Goal: Task Accomplishment & Management: Use online tool/utility

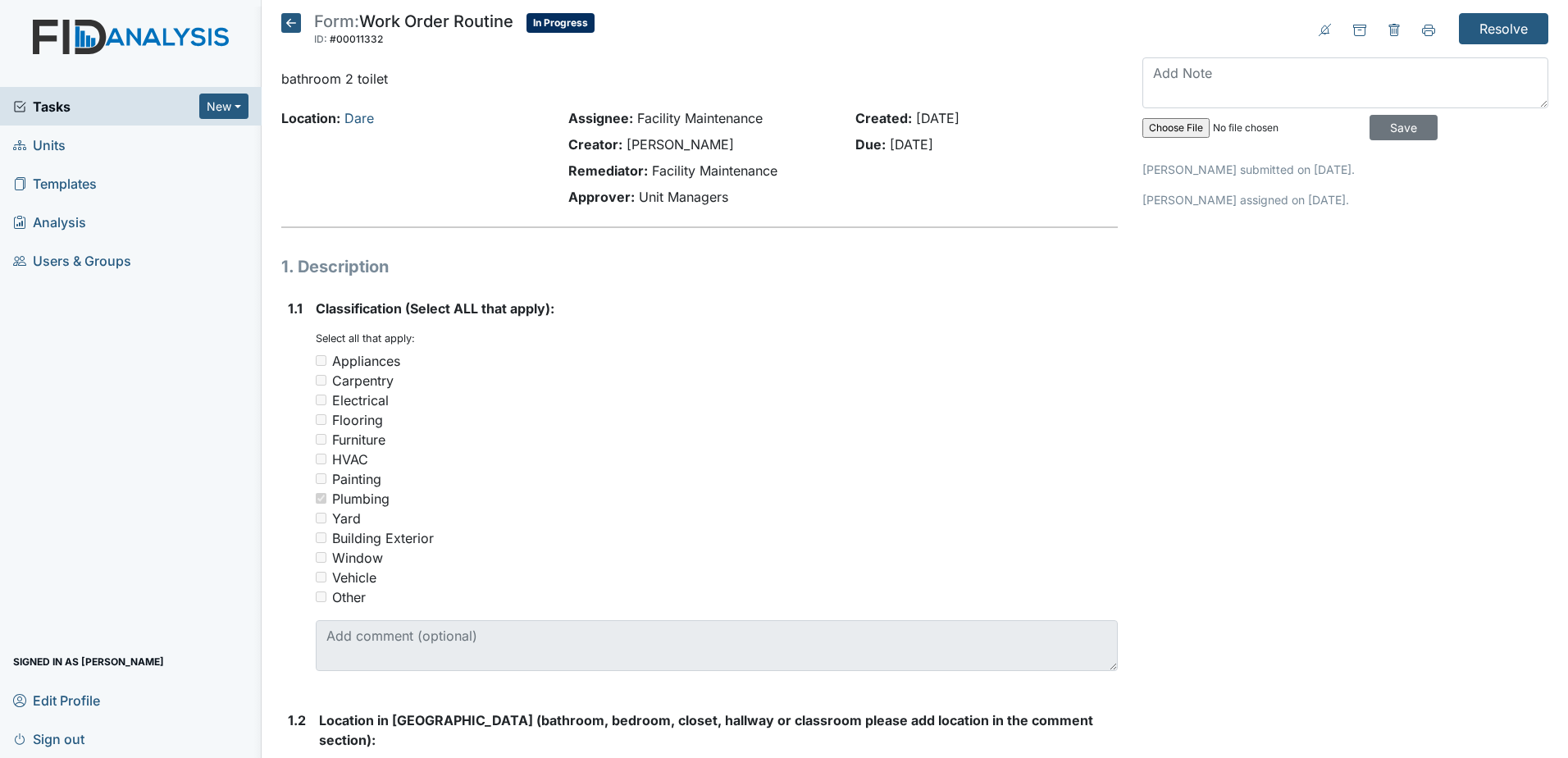
click at [99, 104] on span "Tasks" at bounding box center [106, 107] width 186 height 20
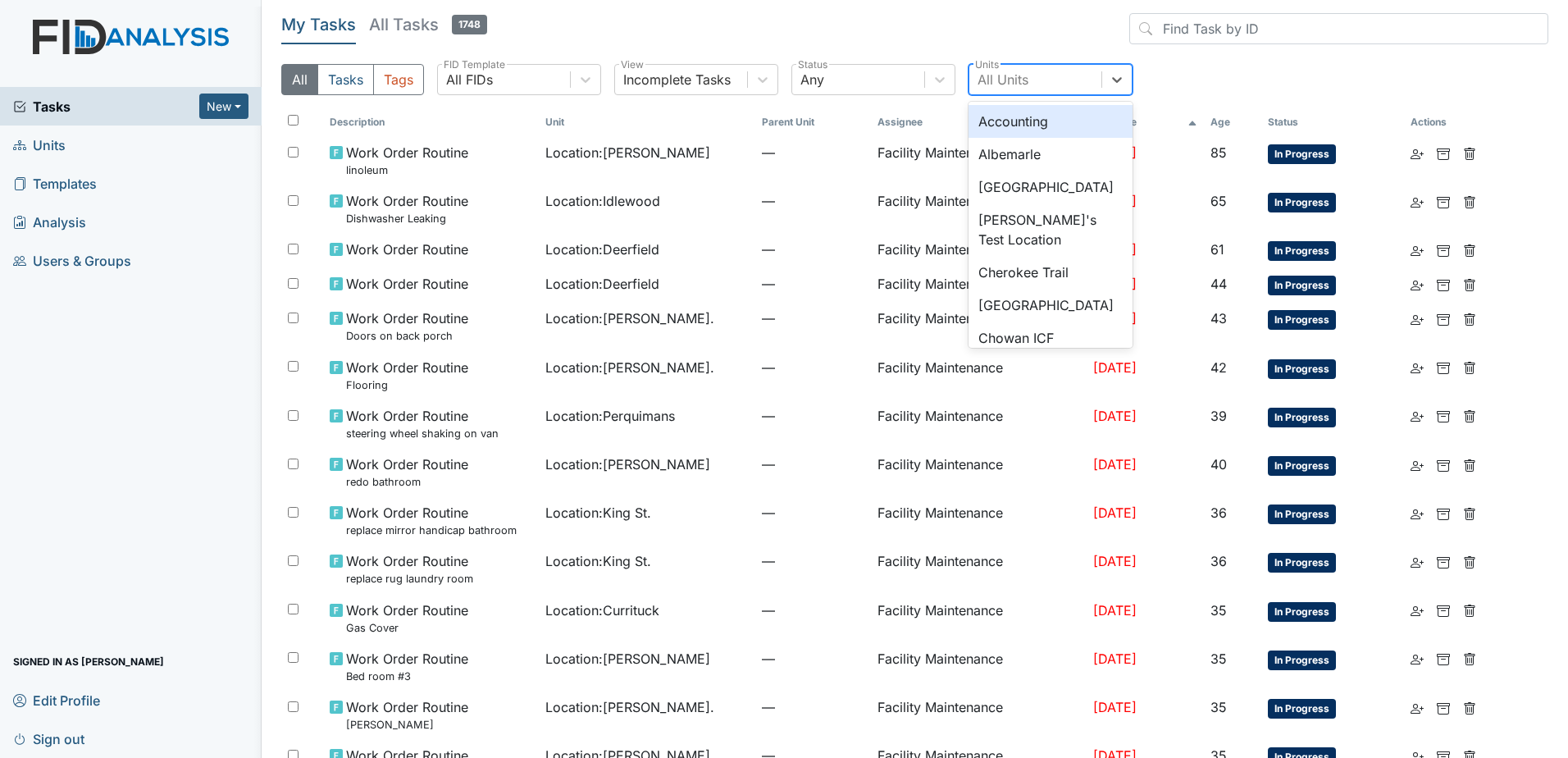
click at [1072, 76] on div "All Units" at bounding box center [1035, 79] width 132 height 30
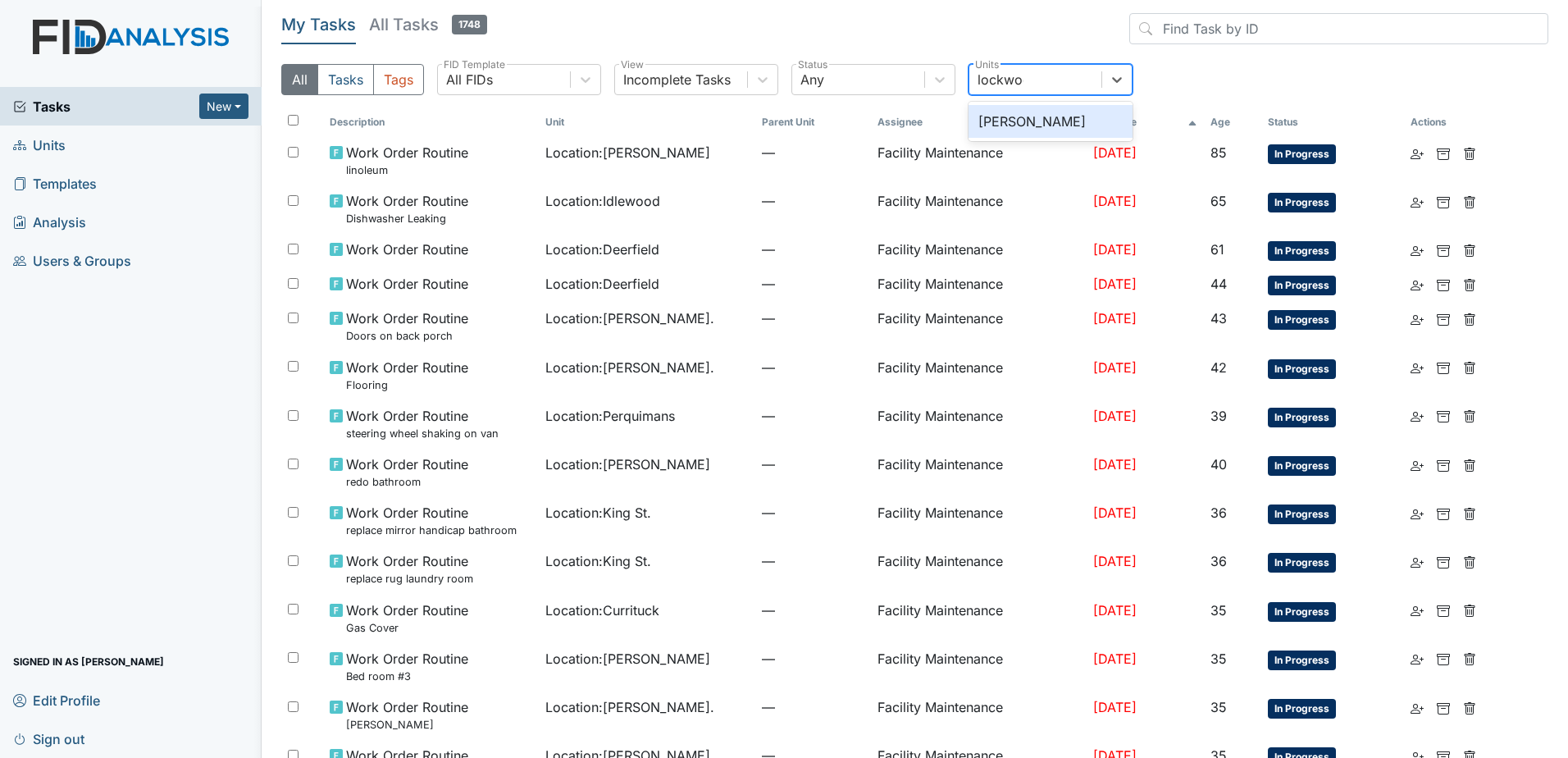
type input "lockwood"
click at [1038, 109] on div "[PERSON_NAME]" at bounding box center [1050, 121] width 164 height 32
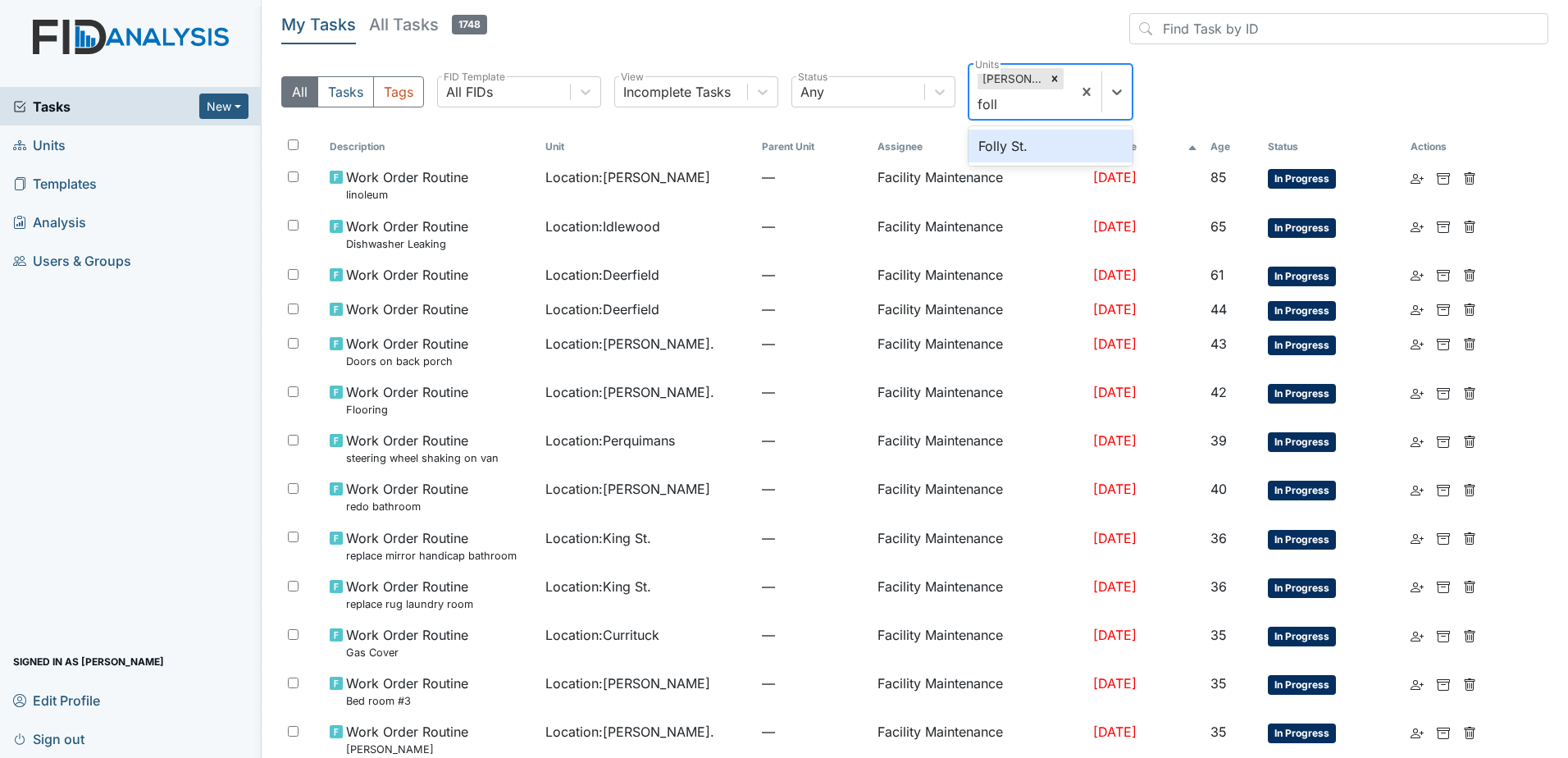
type input "folly"
click at [1048, 152] on div "Folly St." at bounding box center [1050, 146] width 164 height 32
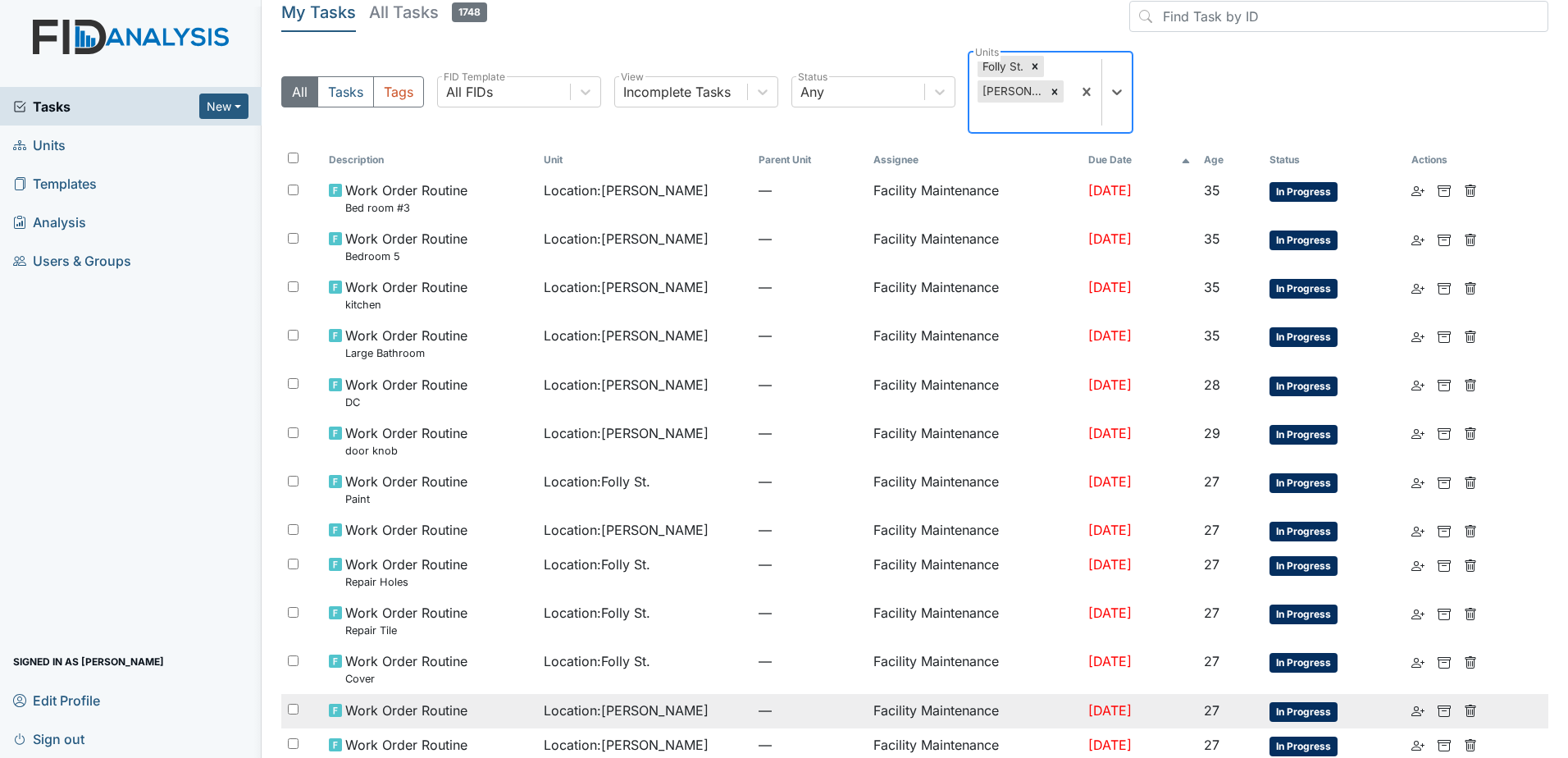
scroll to position [11, 0]
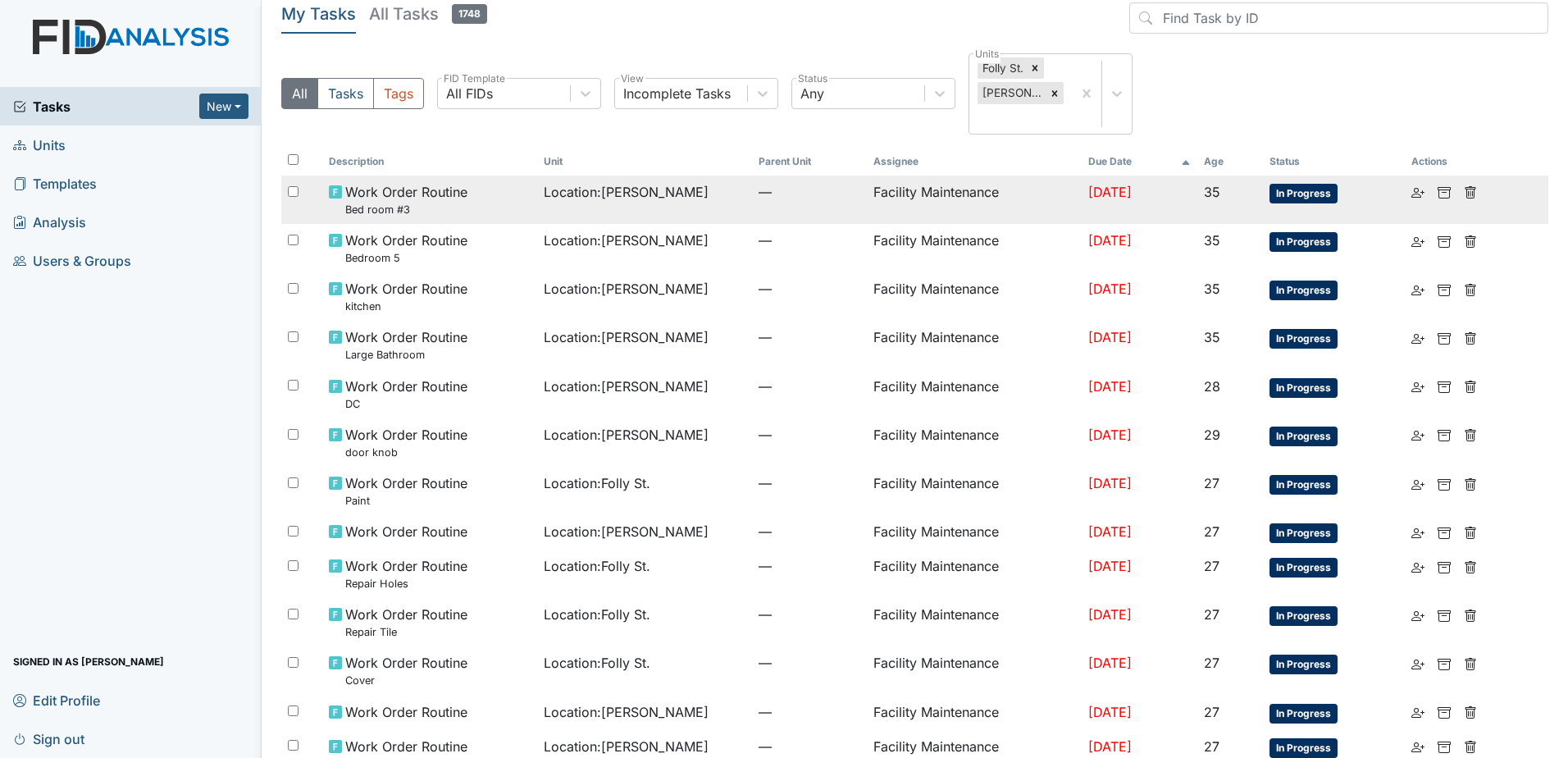
click at [584, 189] on td "Location : Lockwood" at bounding box center [644, 200] width 215 height 49
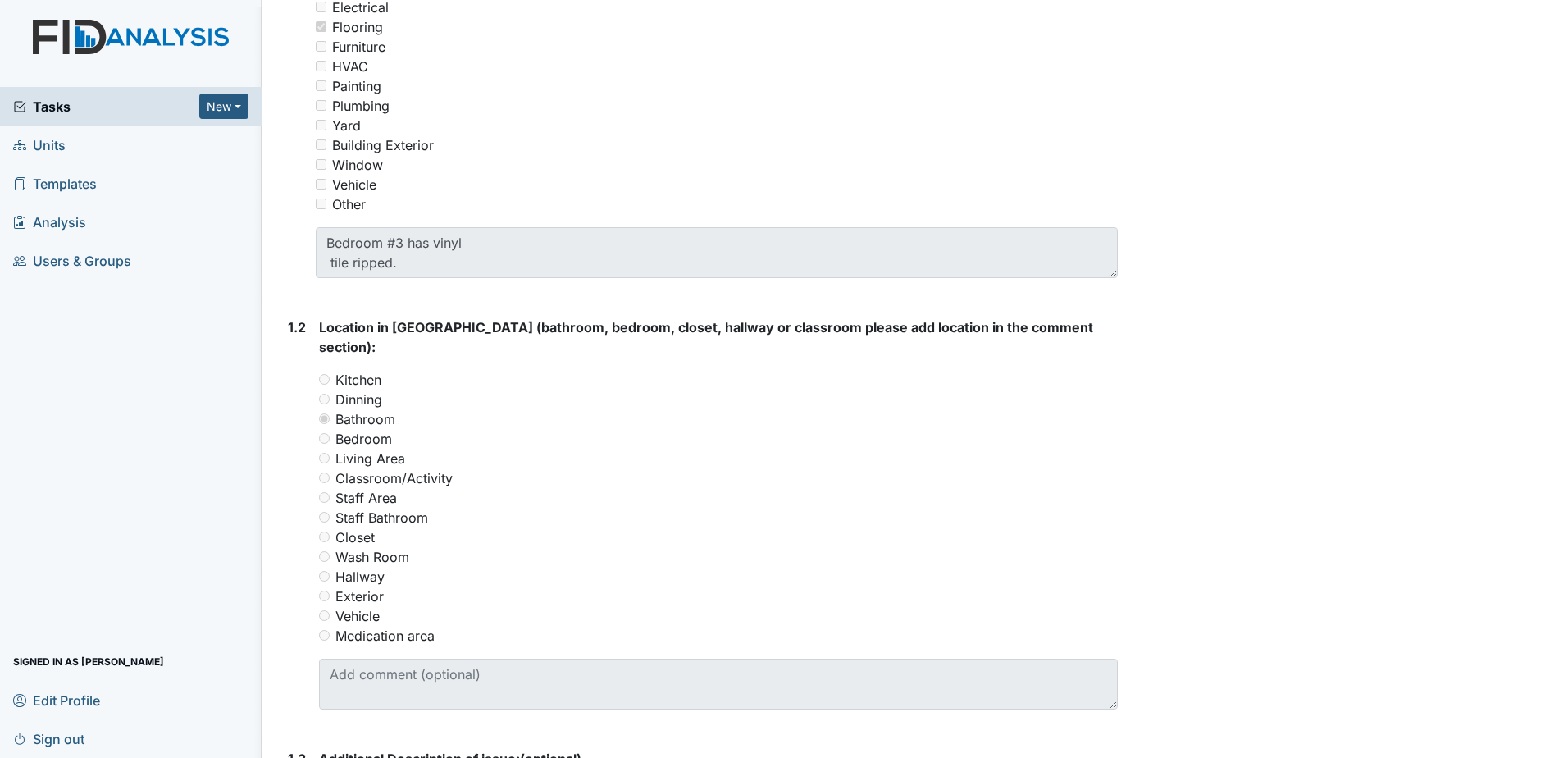
scroll to position [410, 0]
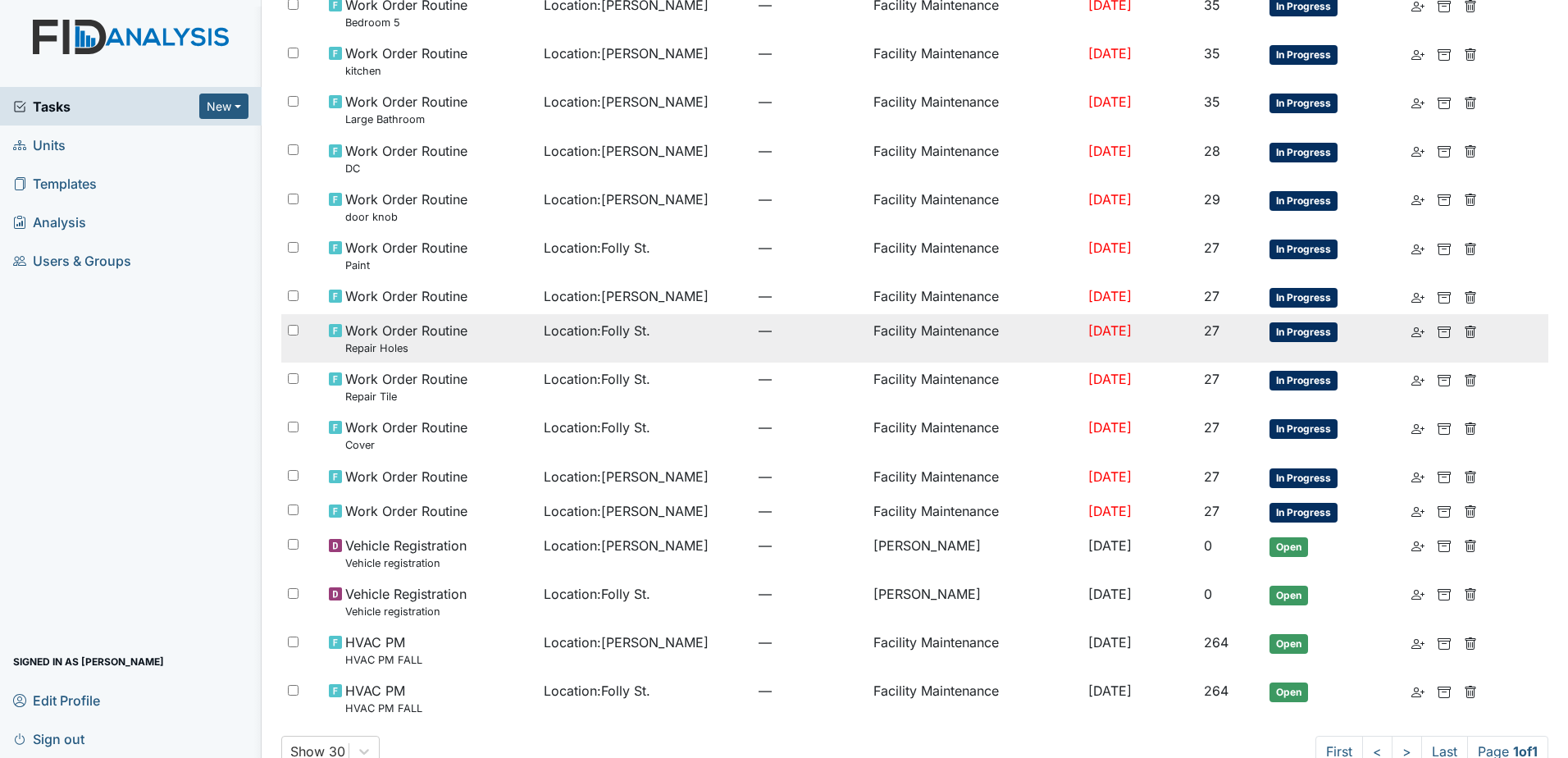
scroll to position [256, 0]
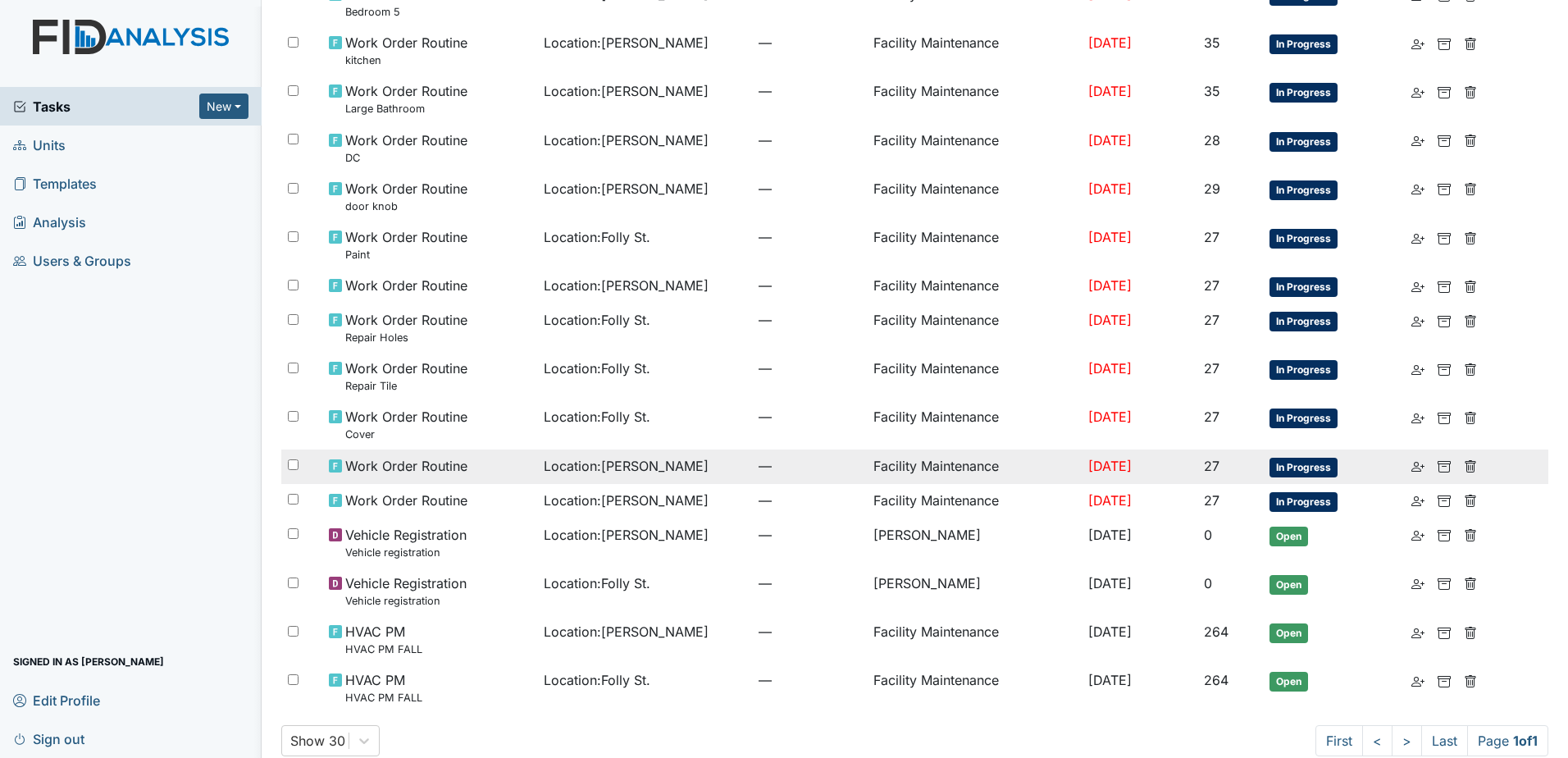
click at [544, 456] on span "Location : [GEOGRAPHIC_DATA]" at bounding box center [626, 466] width 165 height 20
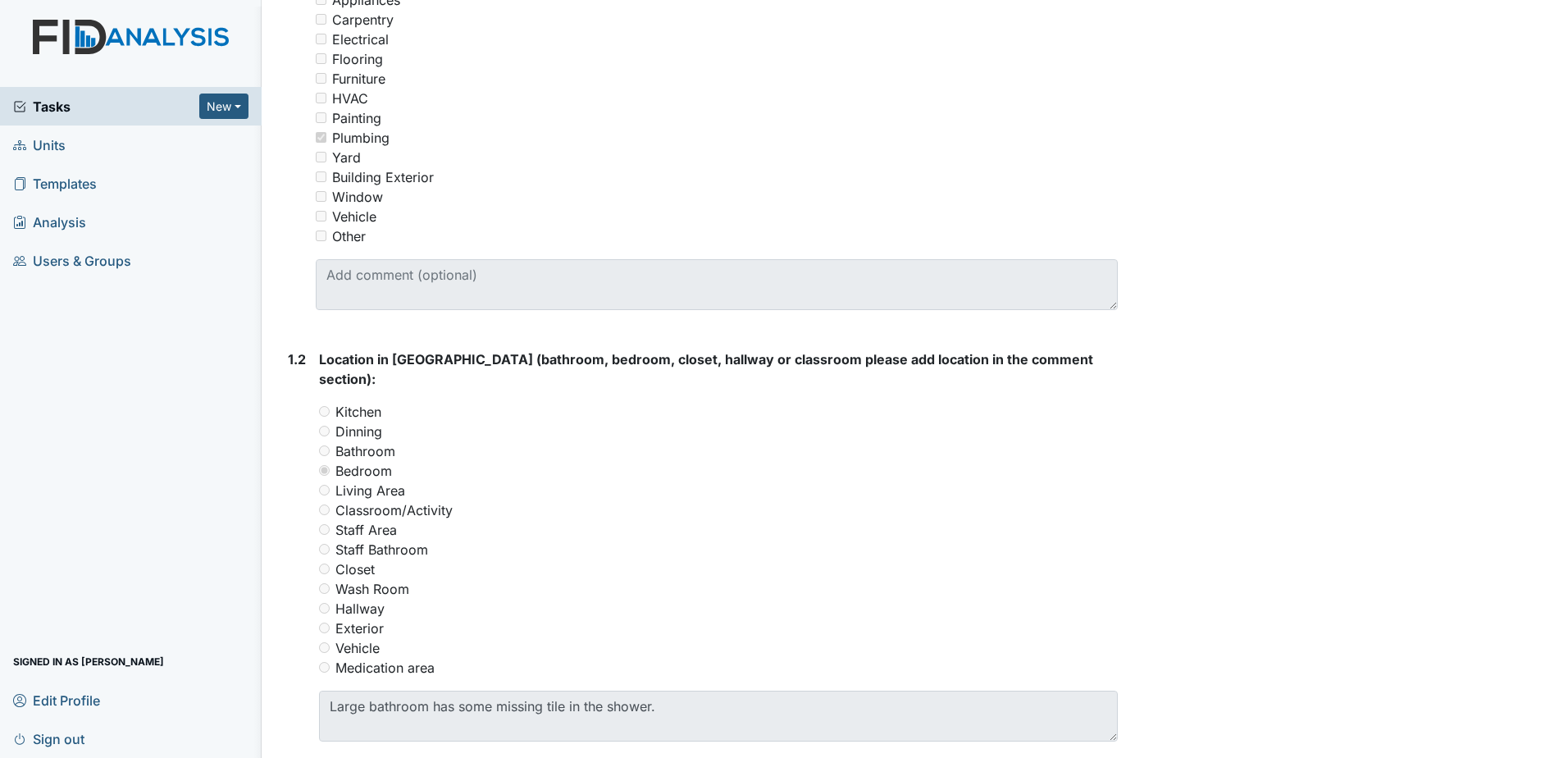
scroll to position [410, 0]
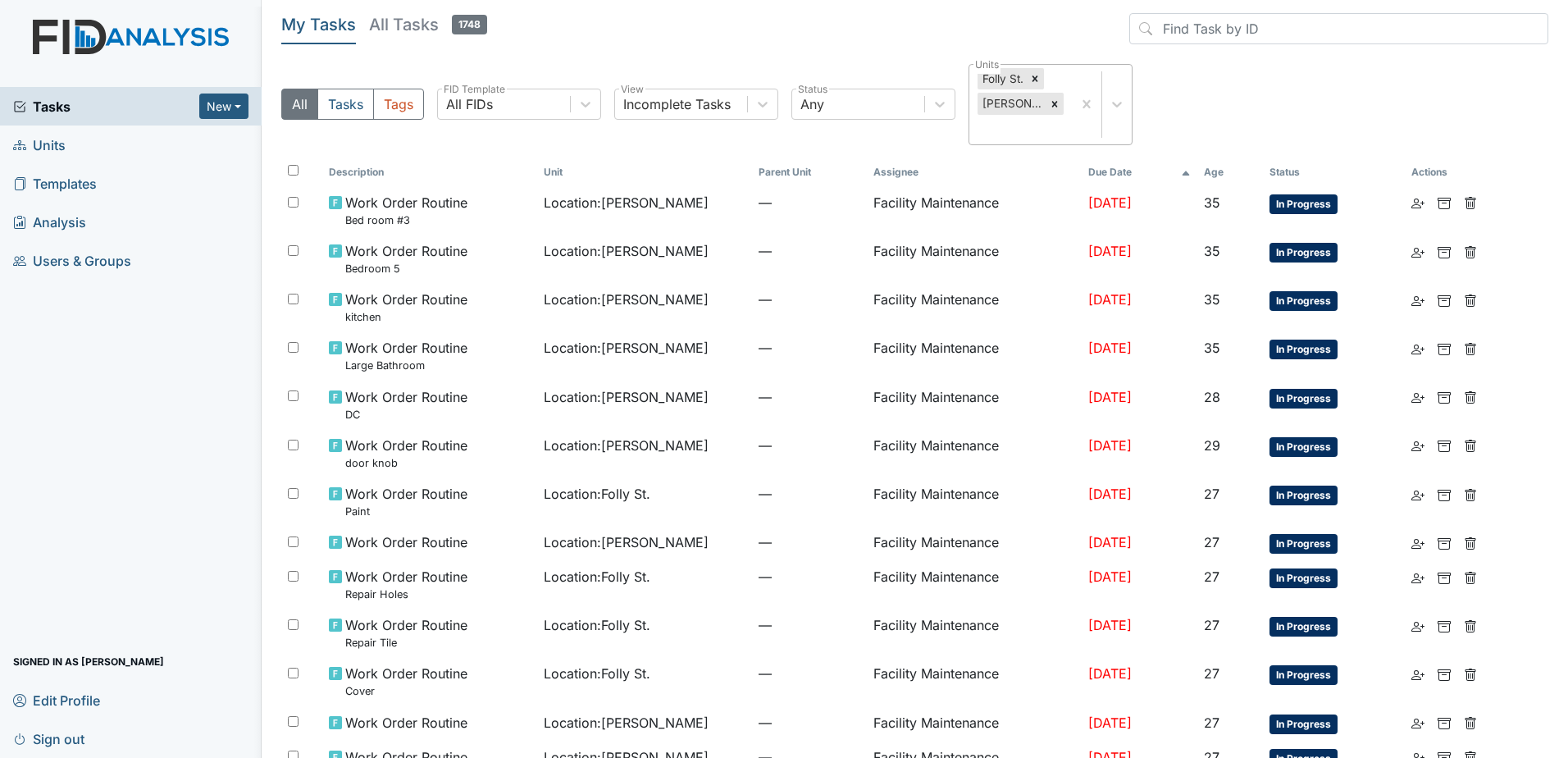
click at [1064, 108] on div "Folly St. [PERSON_NAME]" at bounding box center [1020, 104] width 102 height 79
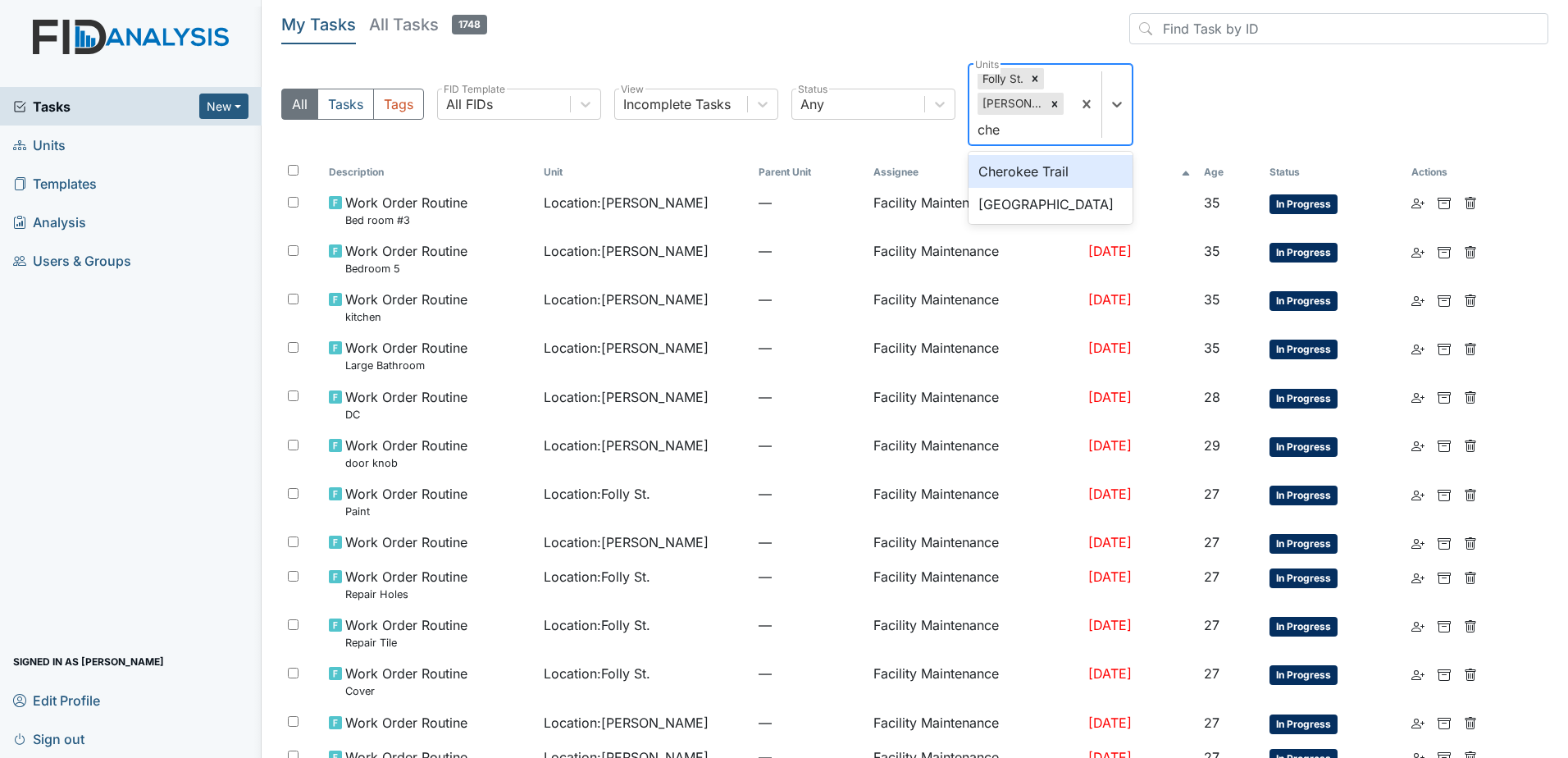
type input "[PERSON_NAME]"
click at [1037, 169] on div "Cherokee Trail" at bounding box center [1050, 171] width 164 height 32
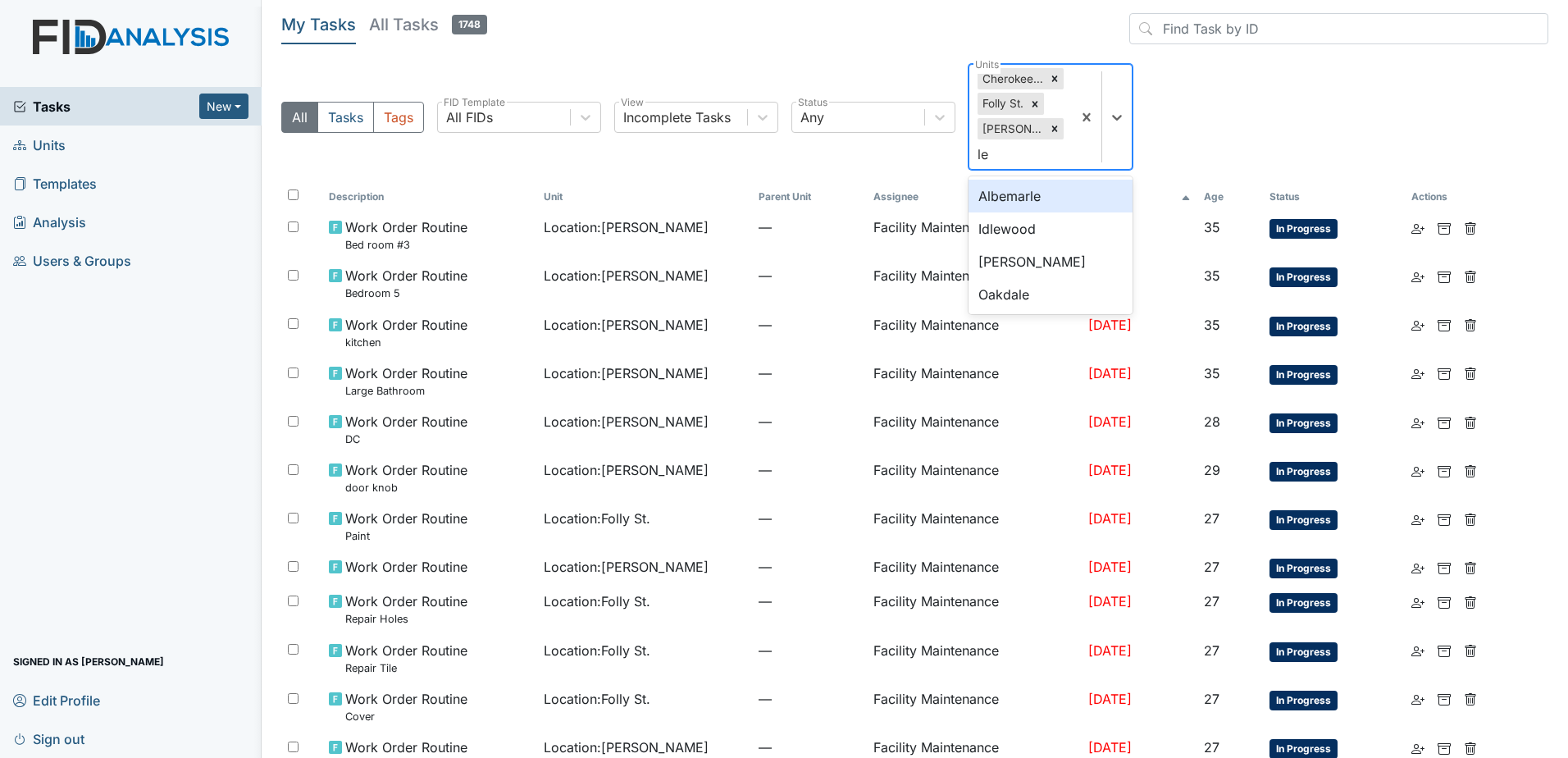
type input "lel"
click at [1049, 193] on div "[PERSON_NAME]" at bounding box center [1050, 196] width 164 height 32
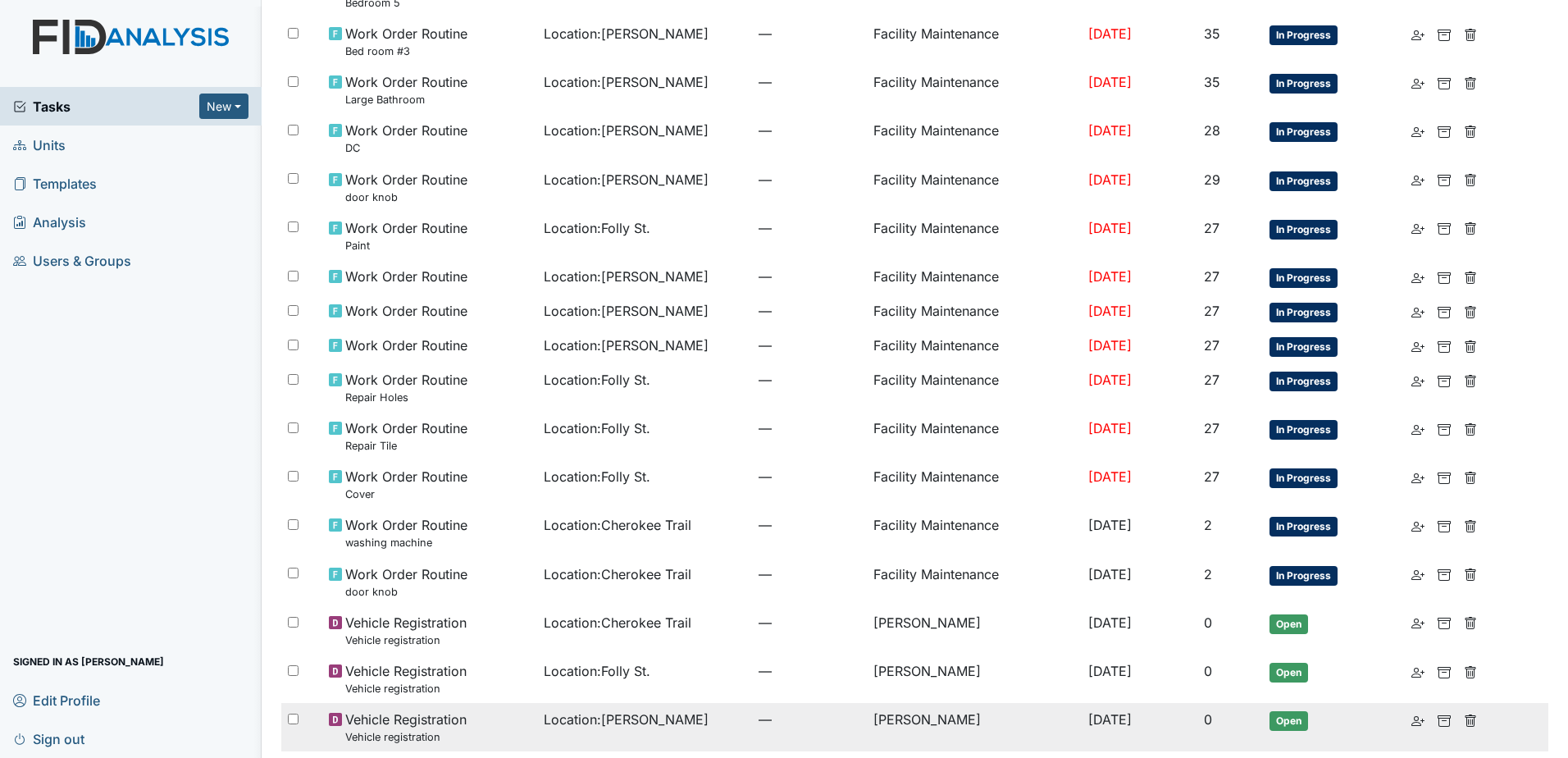
scroll to position [410, 0]
